Goal: Task Accomplishment & Management: Complete application form

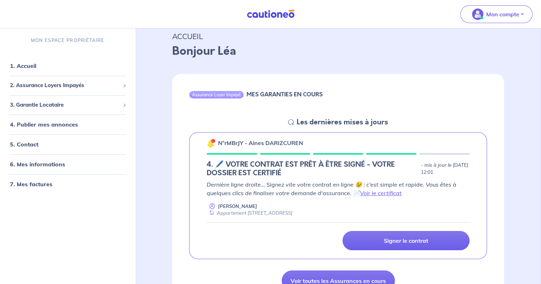
scroll to position [71, 0]
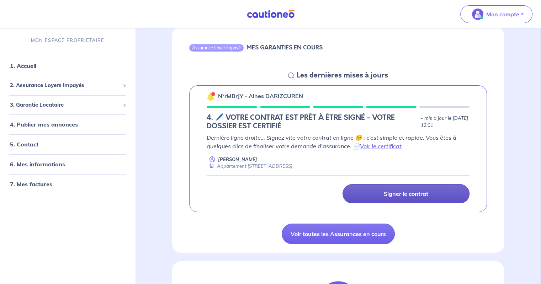
click at [421, 197] on p "Signer le contrat" at bounding box center [406, 193] width 44 height 7
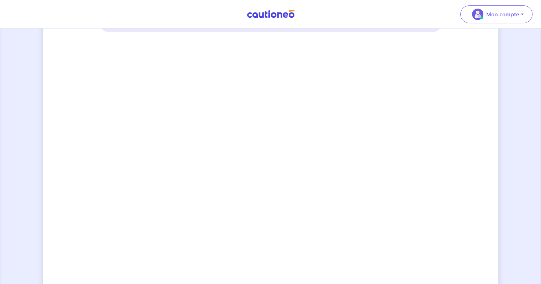
scroll to position [464, 0]
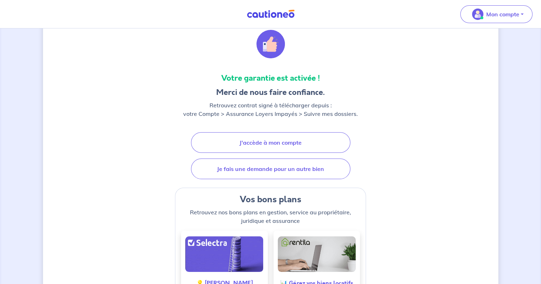
scroll to position [26, 0]
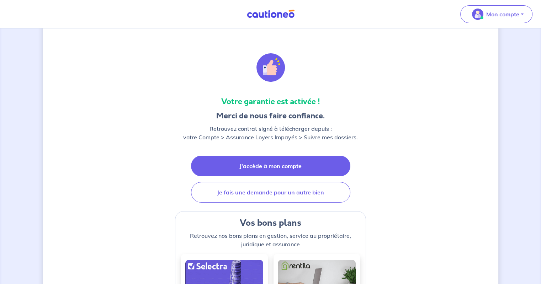
click at [289, 165] on link "J'accède à mon compte" at bounding box center [270, 166] width 159 height 21
